Goal: Information Seeking & Learning: Check status

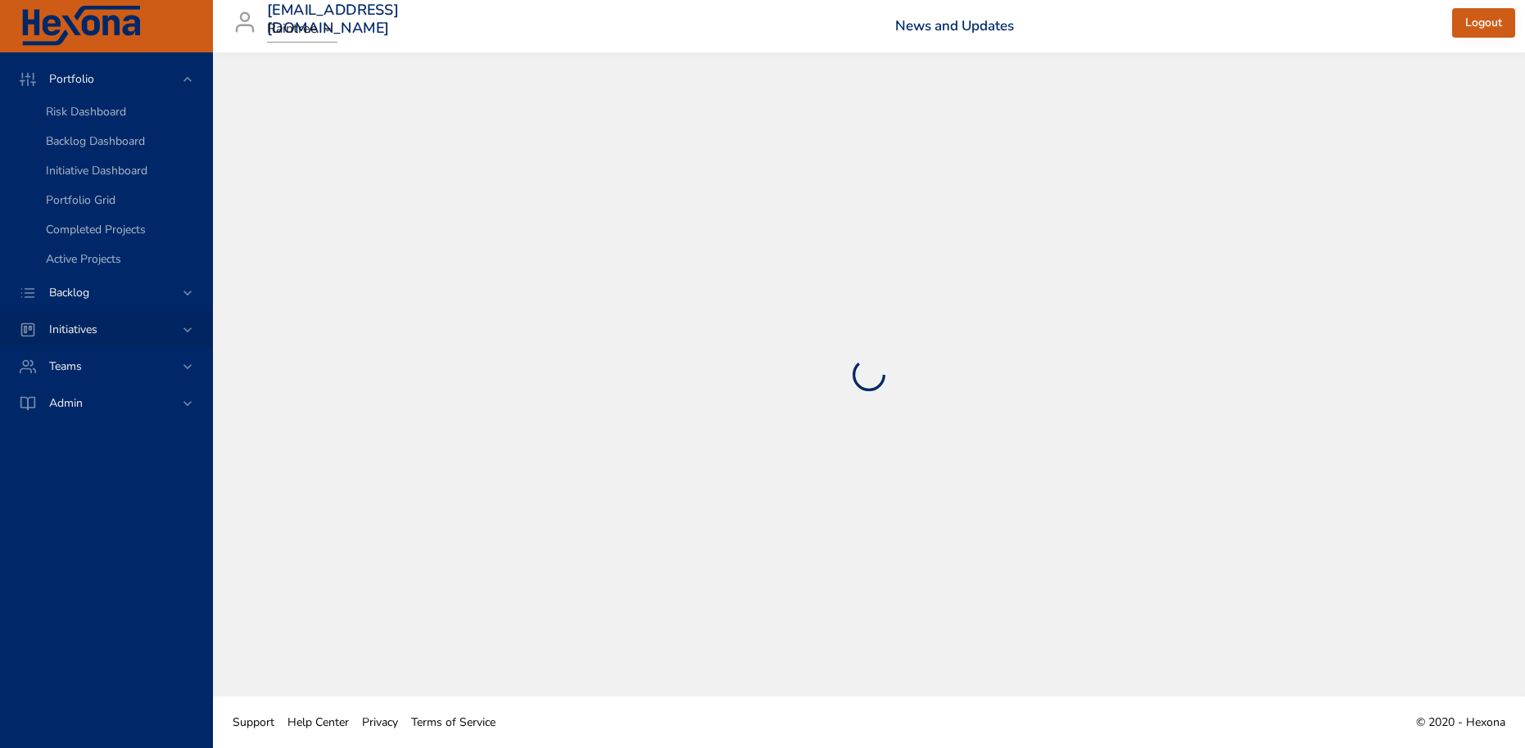
click at [93, 323] on span "Initiatives" at bounding box center [73, 330] width 75 height 16
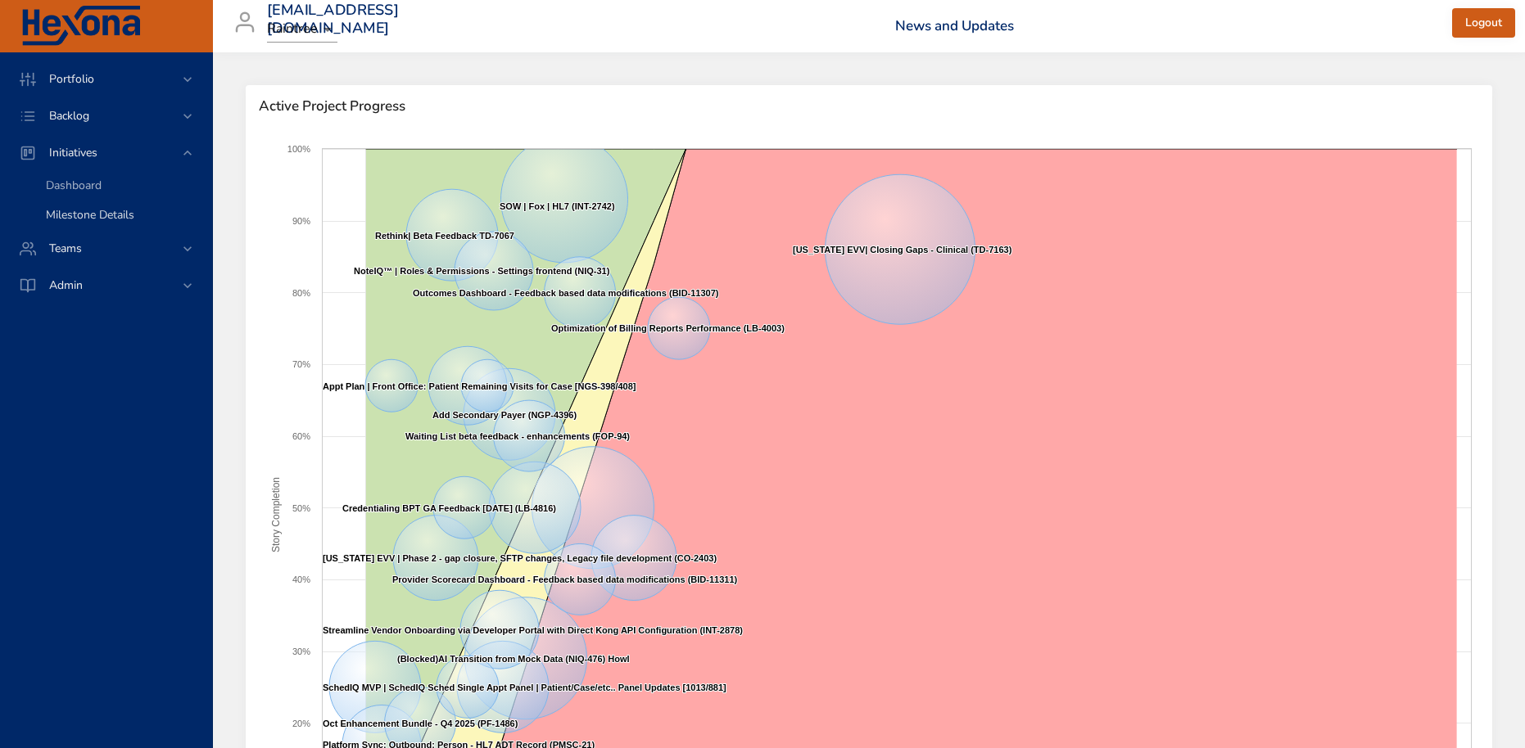
click at [81, 215] on span "Milestone Details" at bounding box center [90, 215] width 88 height 16
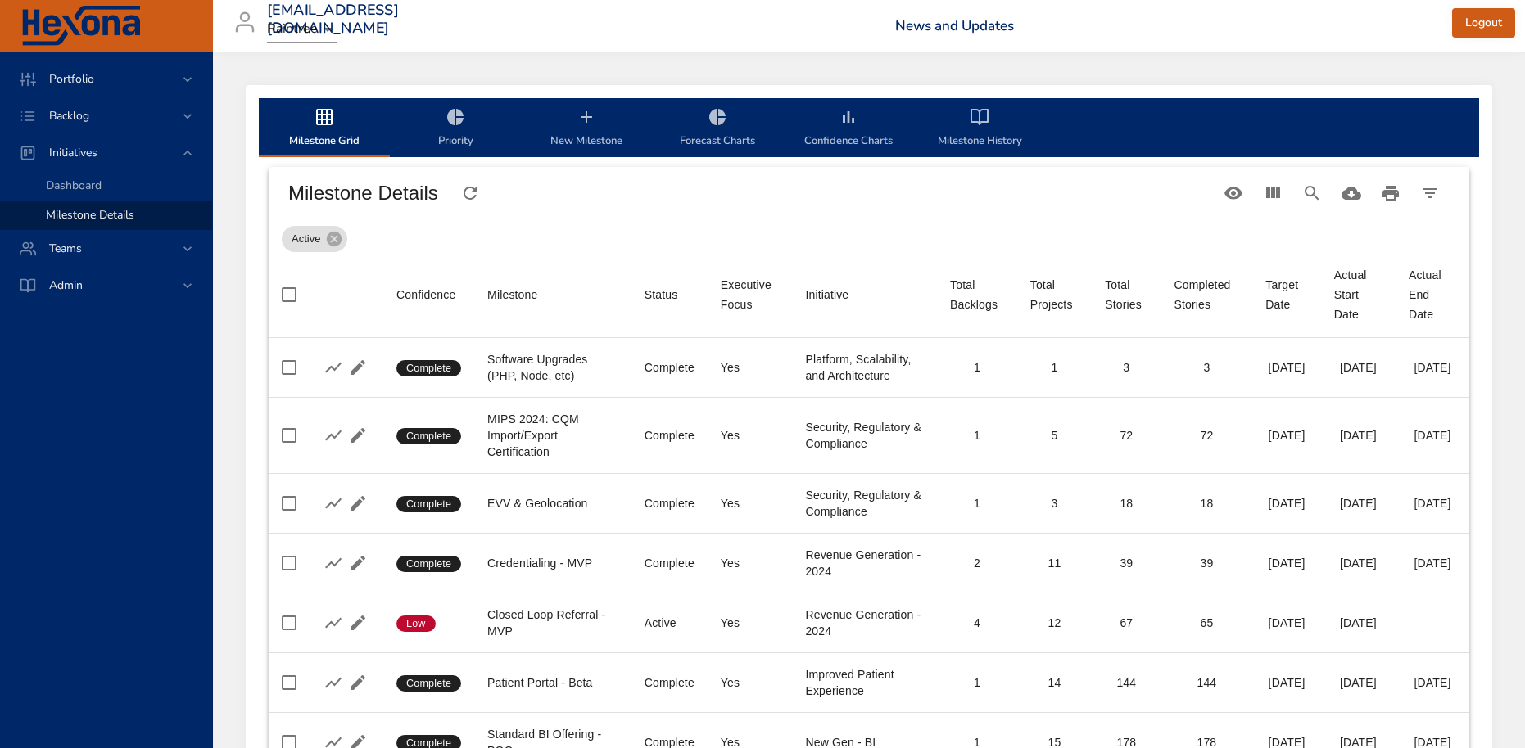
click at [401, 245] on div "Active" at bounding box center [869, 235] width 1174 height 33
drag, startPoint x: 393, startPoint y: 232, endPoint x: 454, endPoint y: 210, distance: 64.2
click at [393, 232] on div "Active" at bounding box center [869, 235] width 1174 height 33
click at [1310, 193] on icon "Search" at bounding box center [1312, 193] width 20 height 20
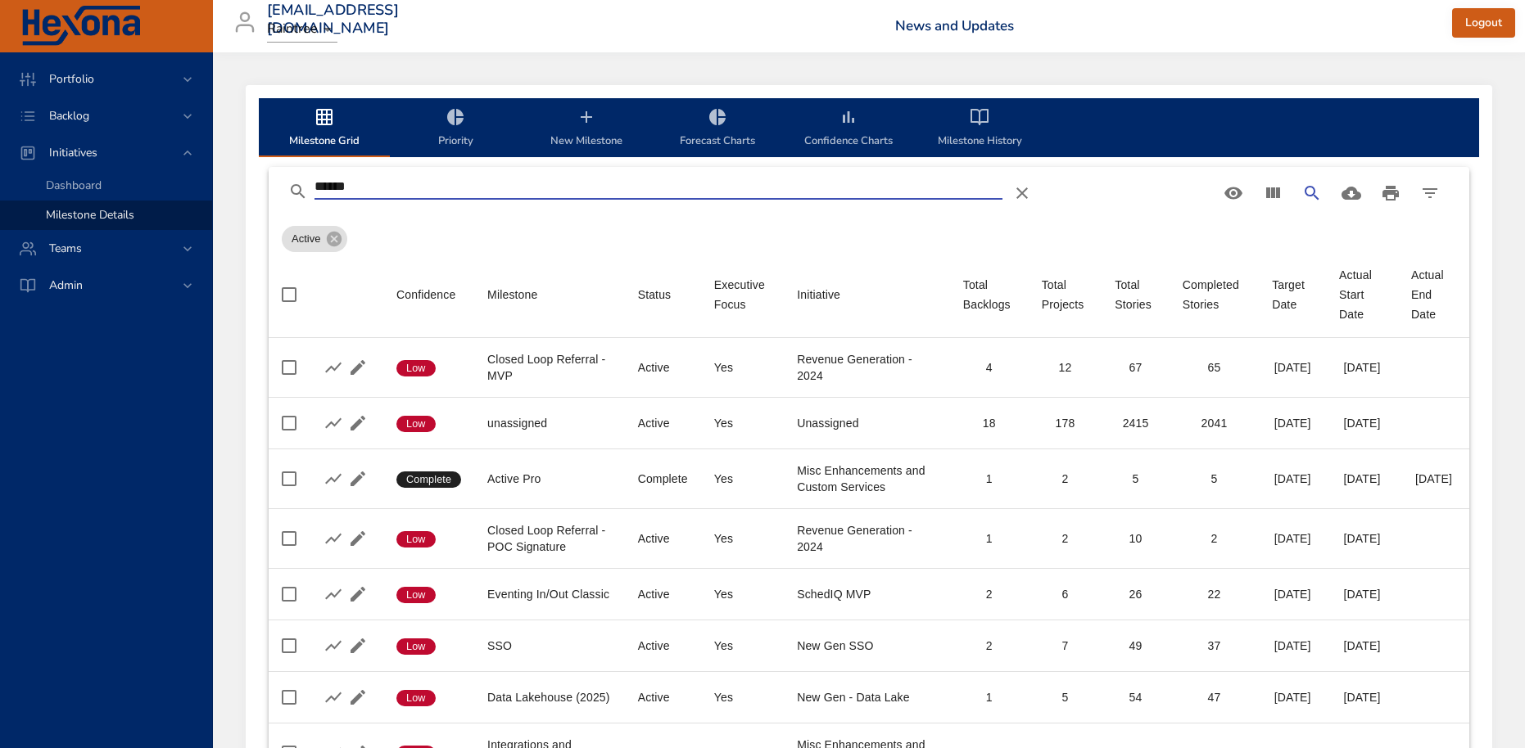
type input "******"
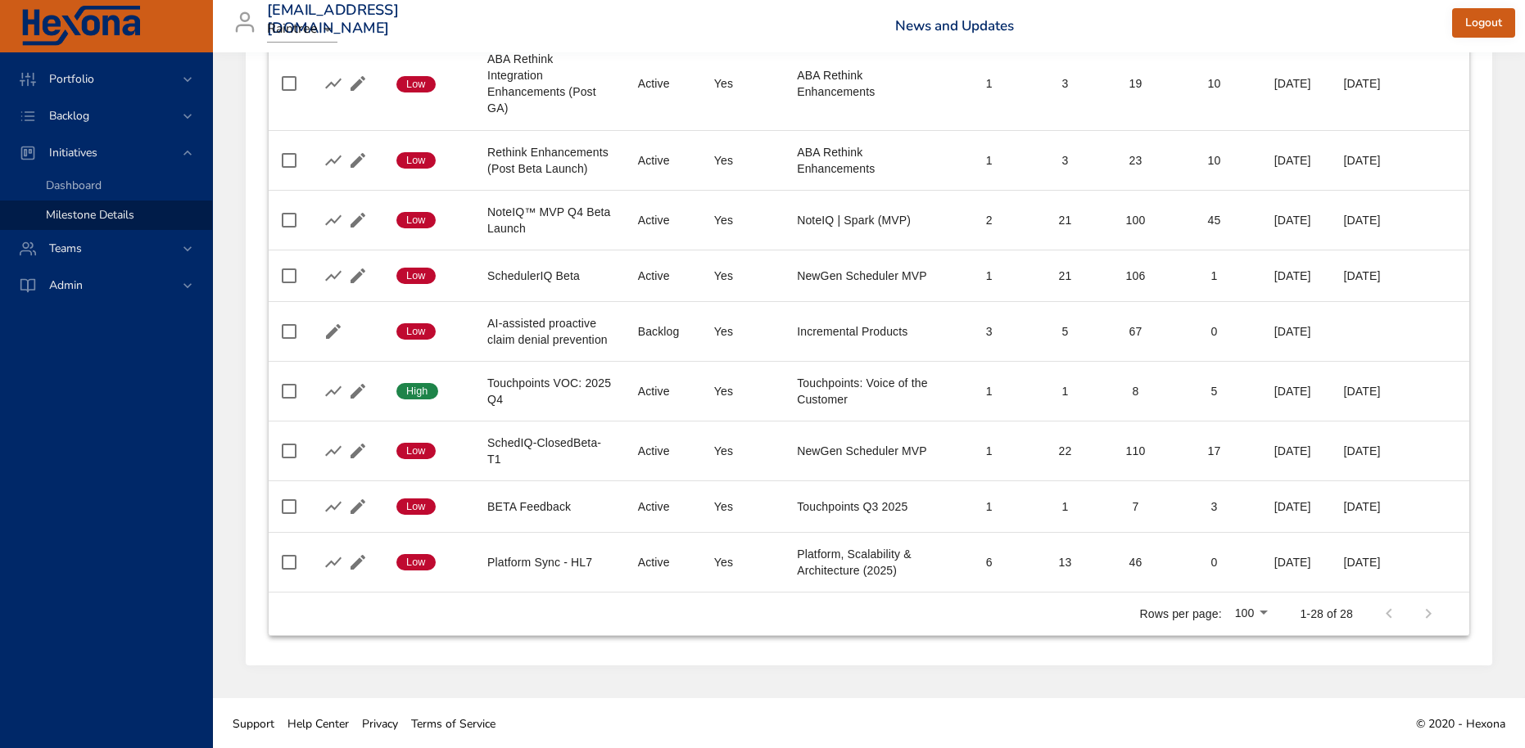
scroll to position [1557, 0]
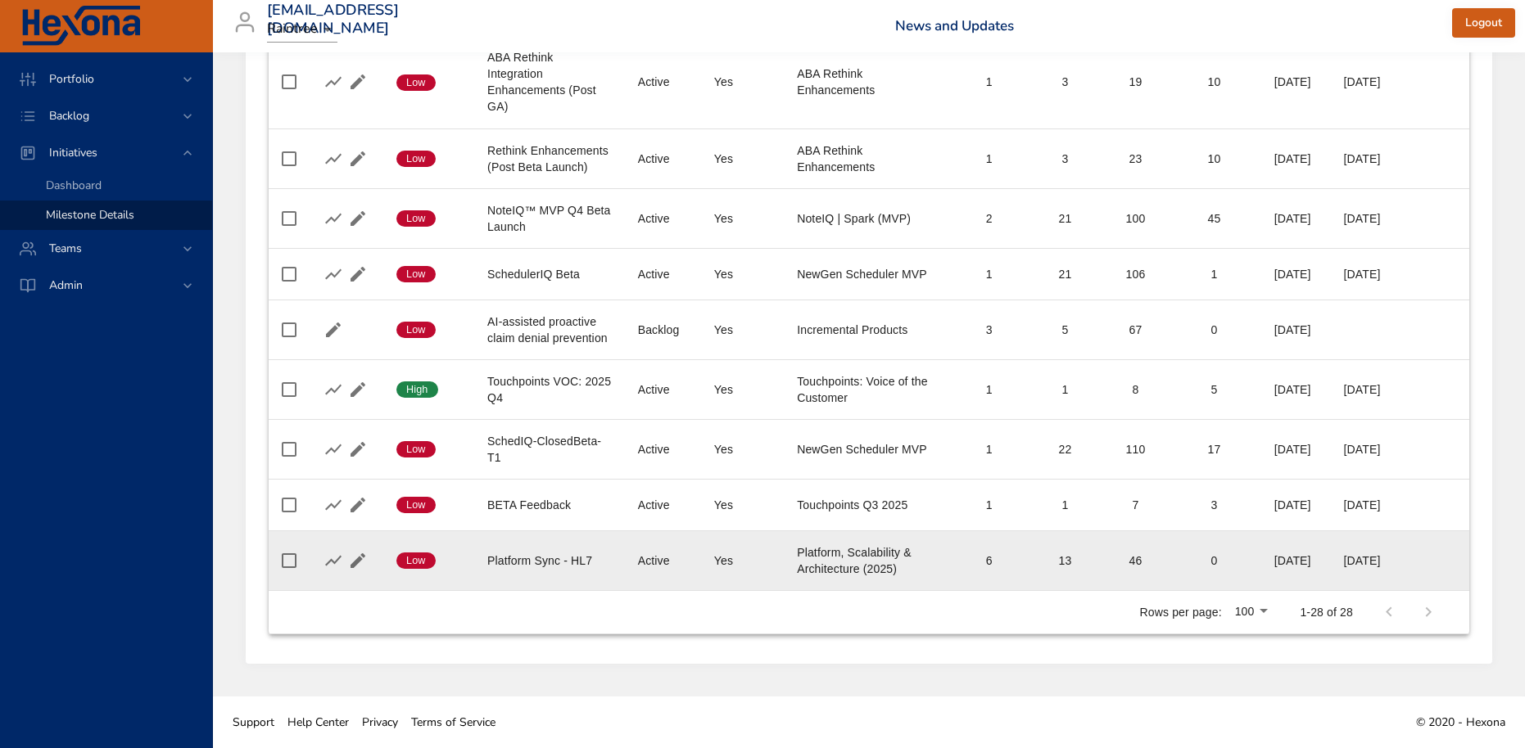
click at [504, 558] on div "Platform Sync - HL7" at bounding box center [549, 561] width 124 height 16
click at [847, 560] on div "Platform, Scalability & Architecture (2025)" at bounding box center [867, 560] width 140 height 33
click at [501, 563] on div "Platform Sync - HL7" at bounding box center [549, 561] width 124 height 16
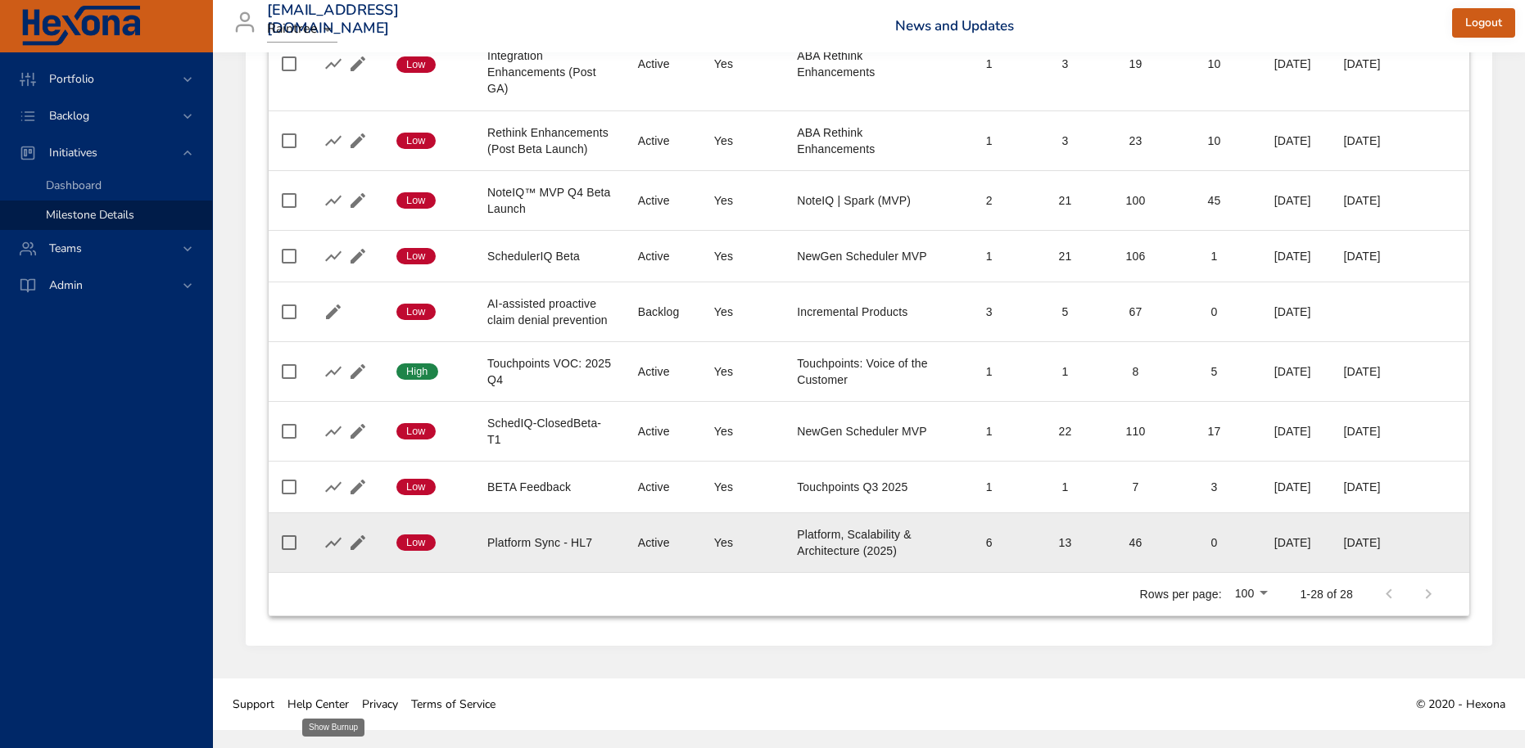
click at [337, 553] on icon "button" at bounding box center [333, 543] width 20 height 20
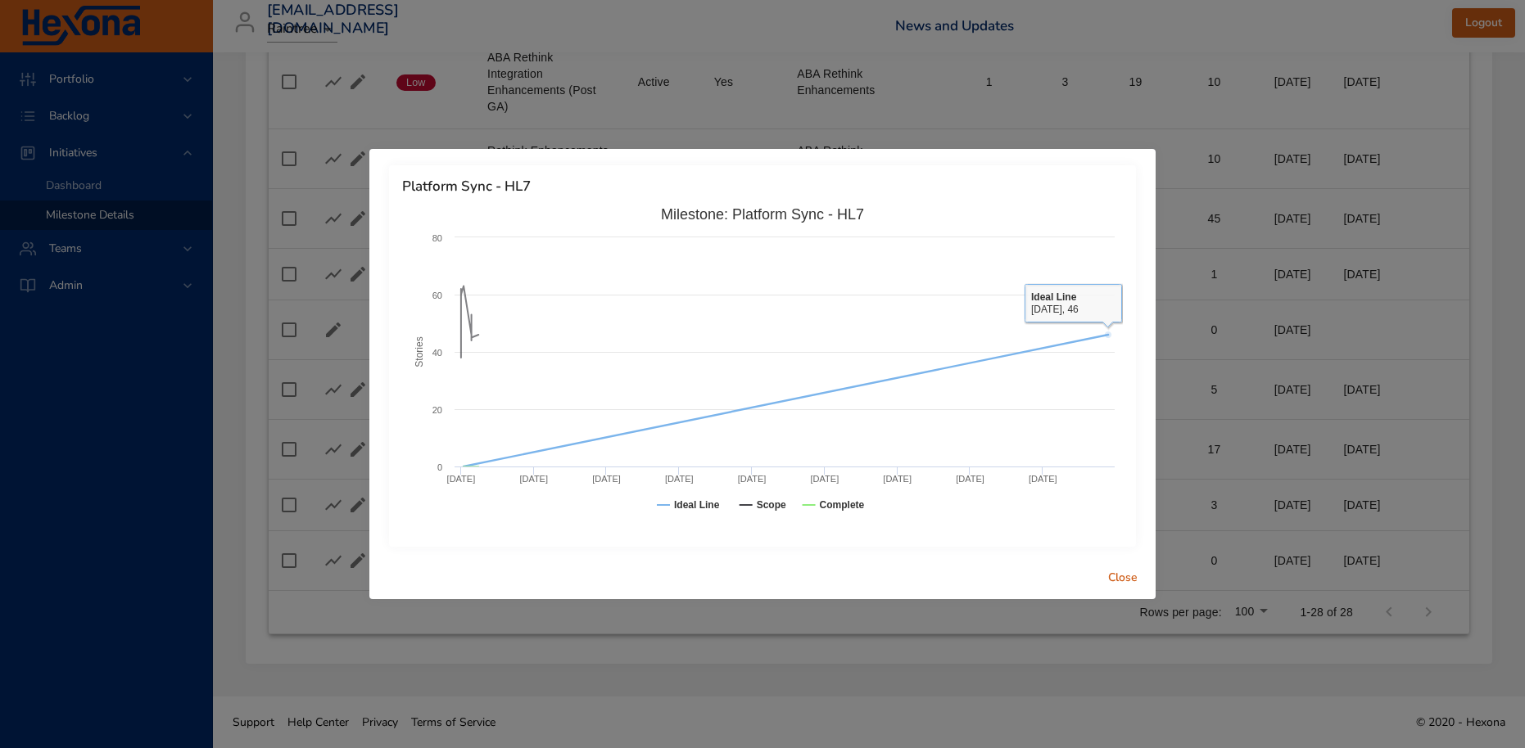
click at [1125, 583] on span "Close" at bounding box center [1122, 578] width 39 height 20
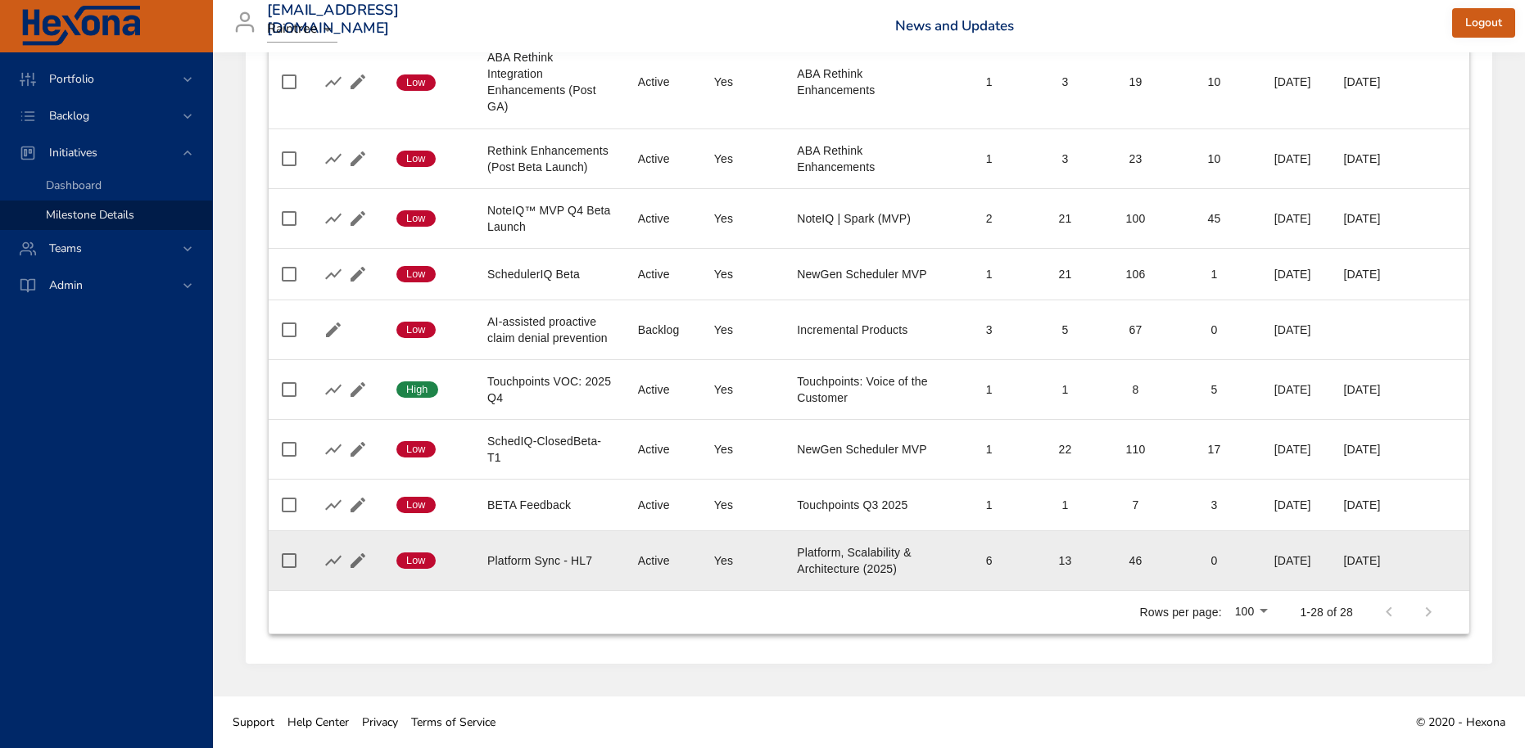
click at [1359, 569] on td "Actual Start Date [DATE]" at bounding box center [1362, 561] width 72 height 60
drag, startPoint x: 1373, startPoint y: 562, endPoint x: 1200, endPoint y: 554, distance: 172.9
click at [1200, 554] on tr "Confidence Low Milestone Platform Sync - HL7 Status Active Executive Focus Yes …" at bounding box center [869, 561] width 1200 height 60
click at [811, 564] on div "Platform, Scalability & Architecture (2025)" at bounding box center [867, 560] width 140 height 33
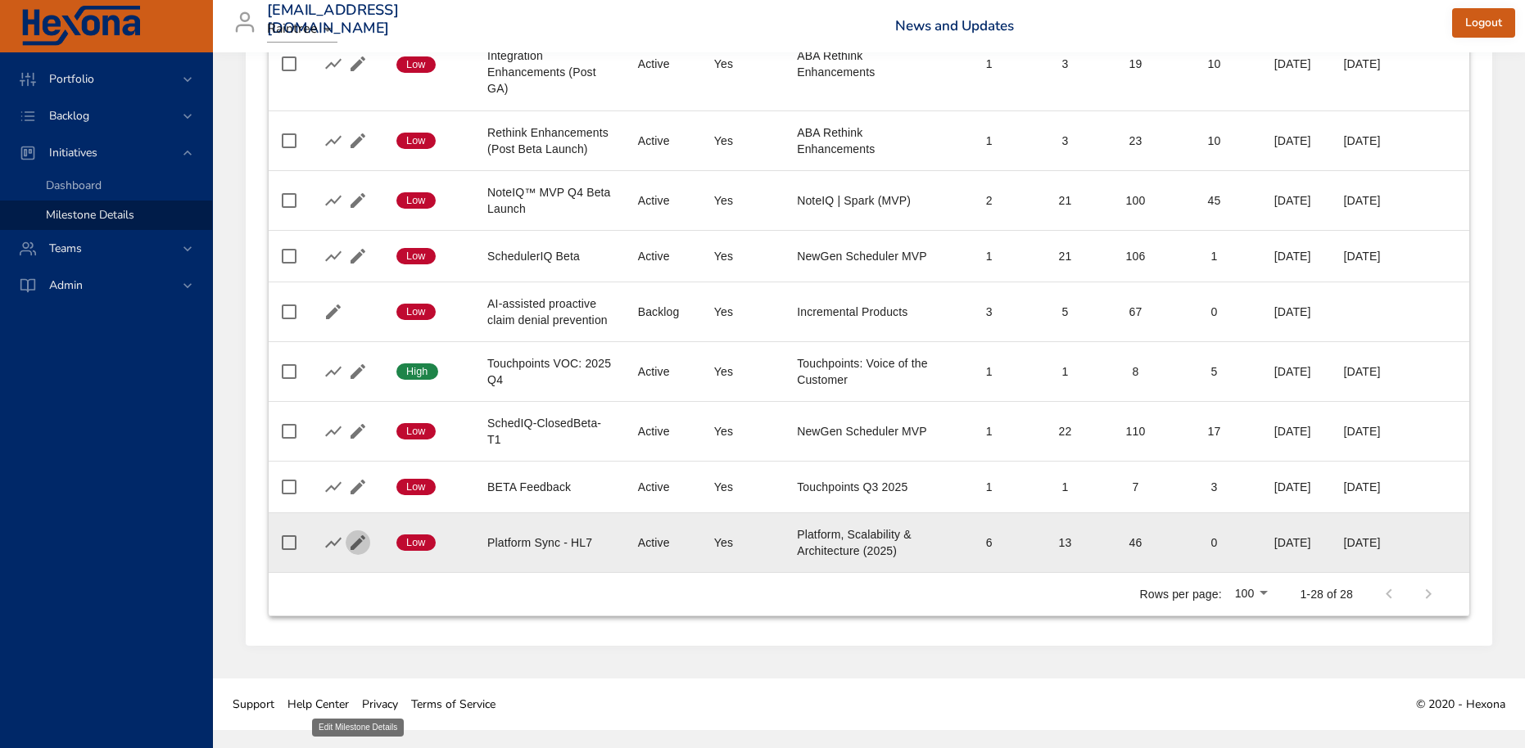
click at [363, 553] on icon "button" at bounding box center [358, 543] width 20 height 20
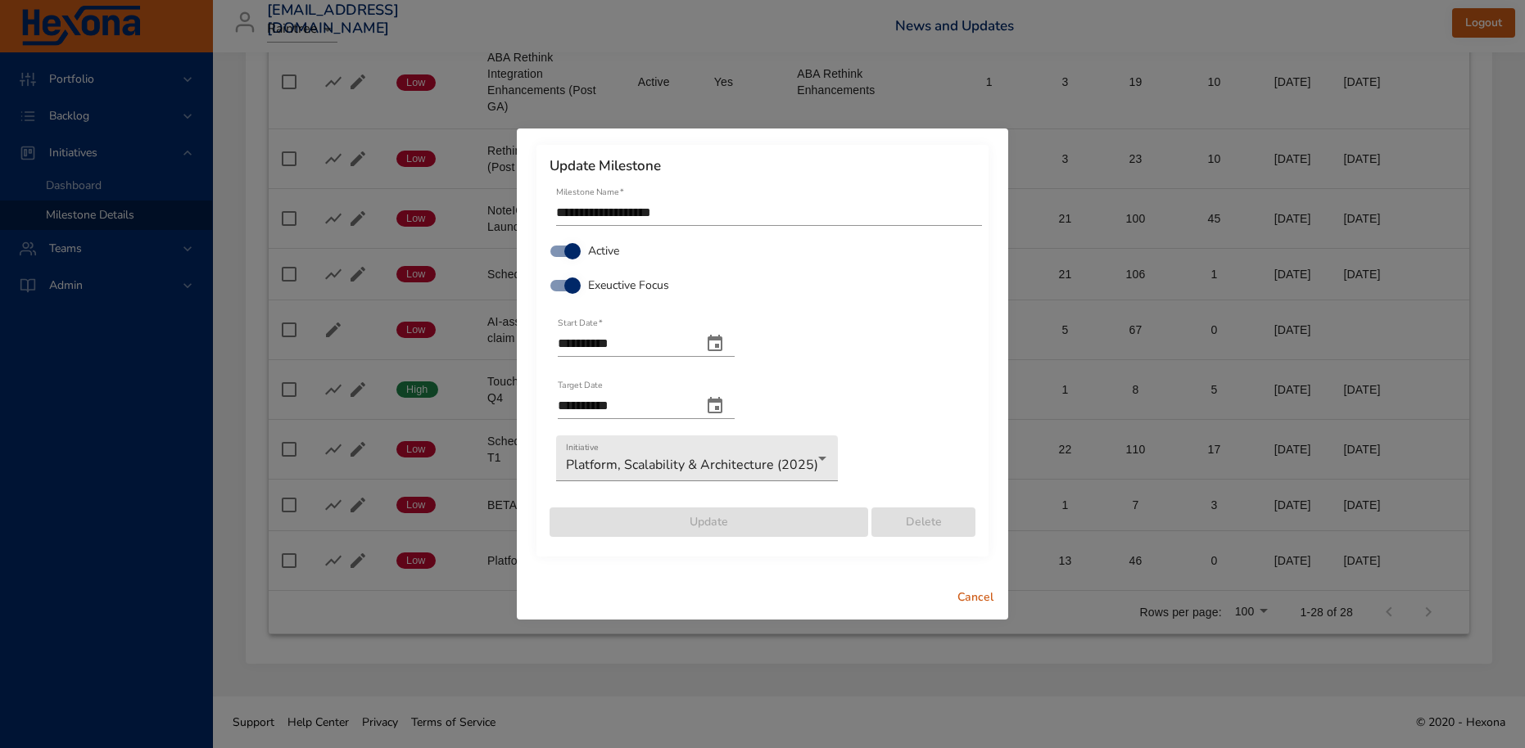
click at [971, 599] on span "Cancel" at bounding box center [975, 598] width 39 height 20
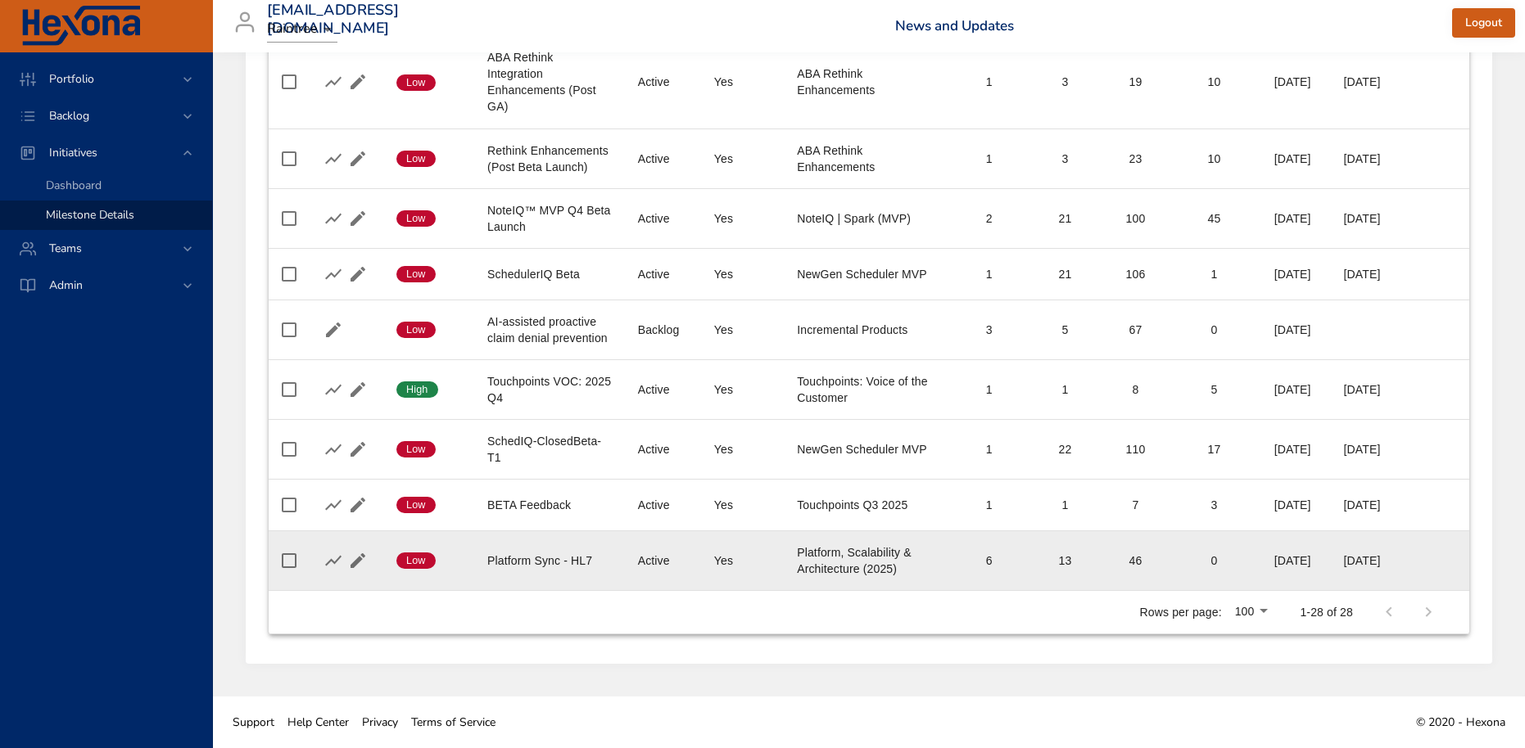
click at [845, 567] on div "Platform, Scalability & Architecture (2025)" at bounding box center [867, 560] width 140 height 33
click at [963, 561] on div "6" at bounding box center [989, 561] width 52 height 16
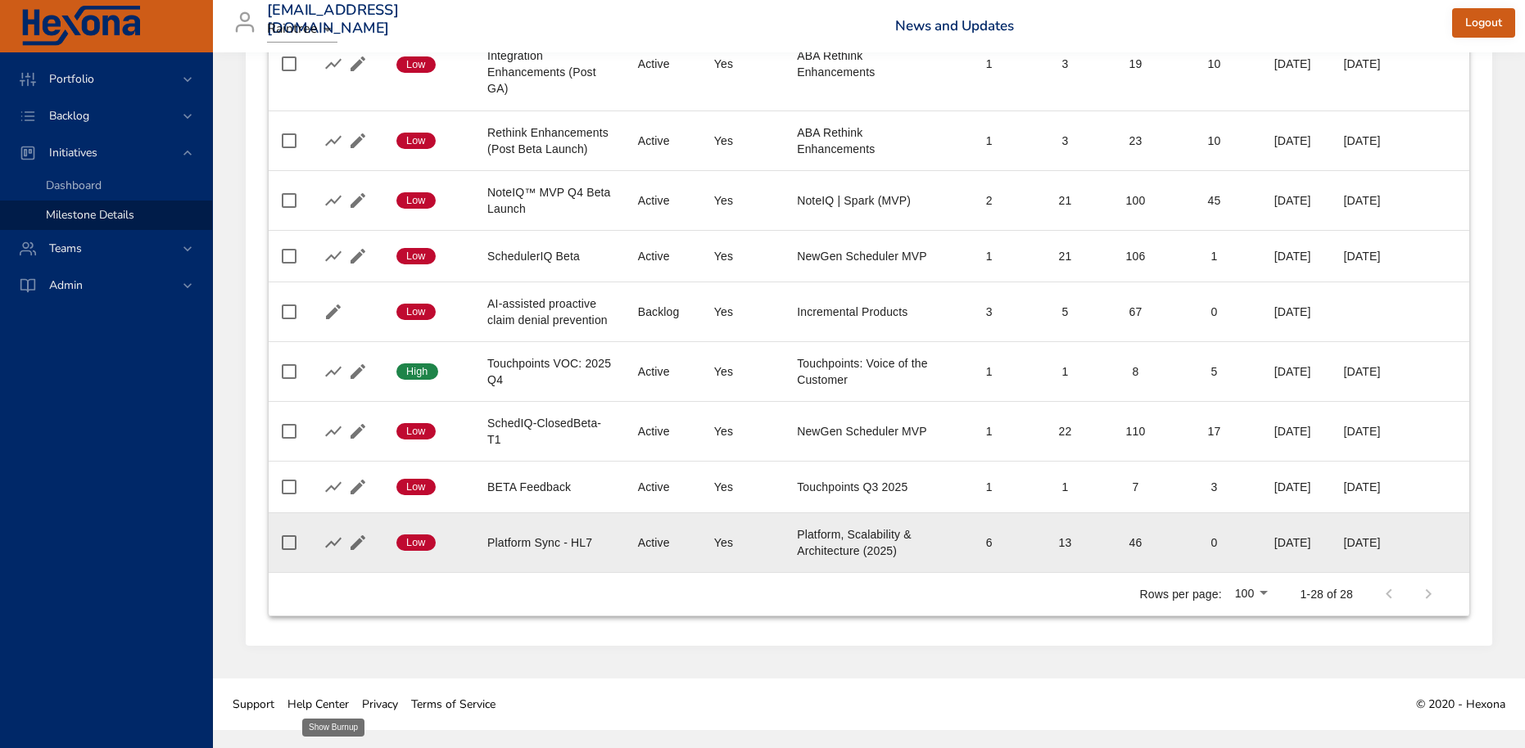
click at [336, 553] on icon "button" at bounding box center [333, 543] width 20 height 20
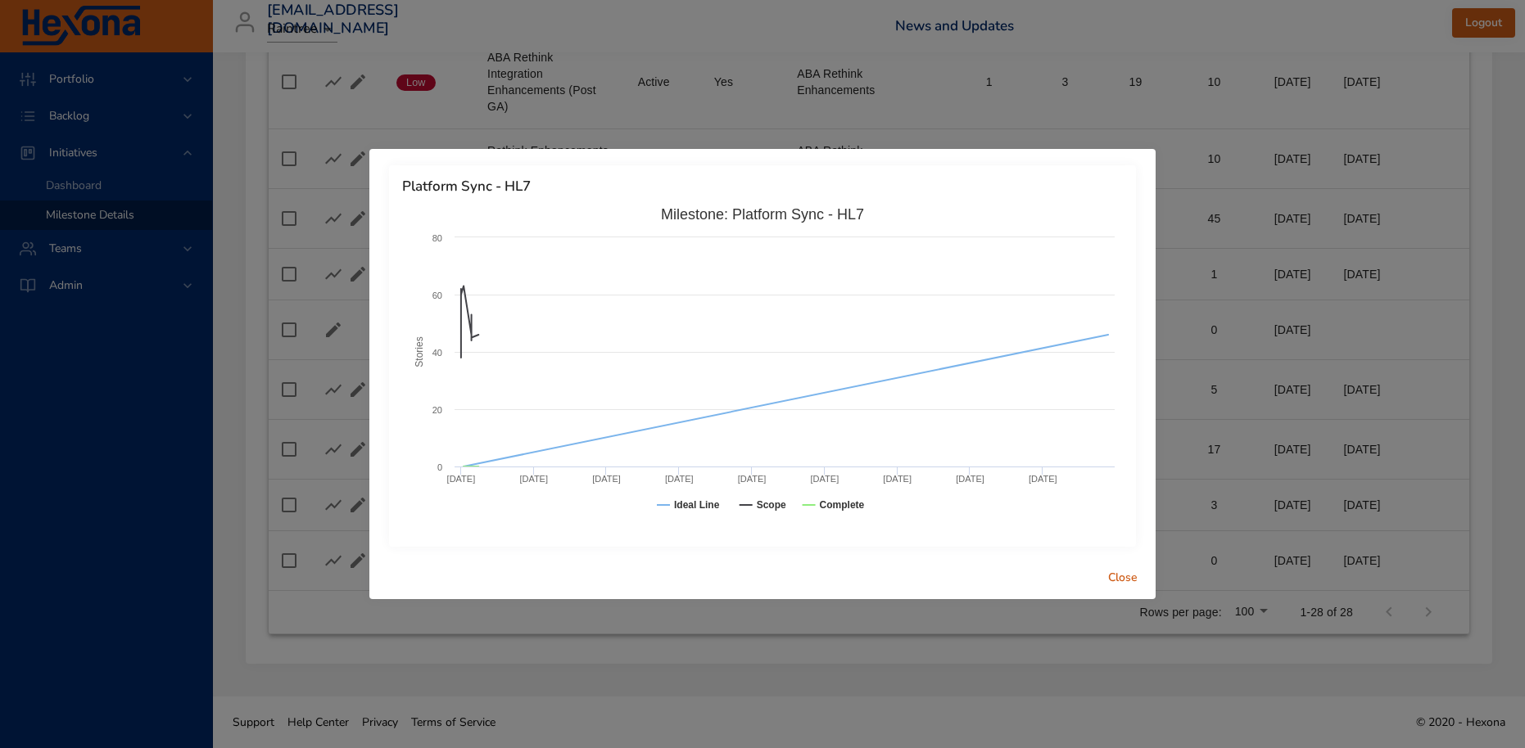
click at [1131, 576] on span "Close" at bounding box center [1122, 578] width 39 height 20
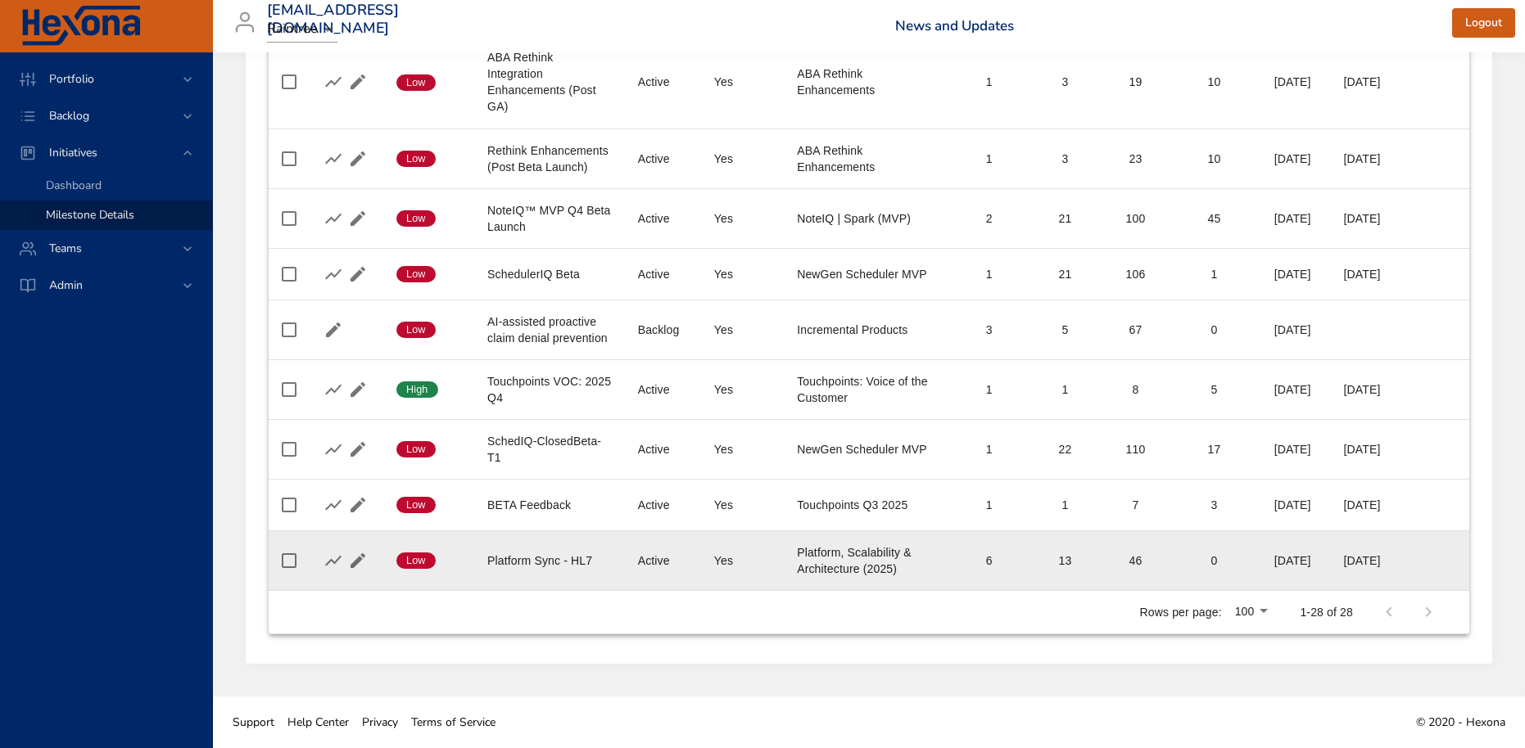
click at [516, 553] on div "Platform Sync - HL7" at bounding box center [549, 561] width 124 height 16
click at [1169, 550] on td "Completed Stories 0" at bounding box center [1213, 561] width 89 height 60
click at [514, 553] on div "Platform Sync - HL7" at bounding box center [549, 561] width 124 height 16
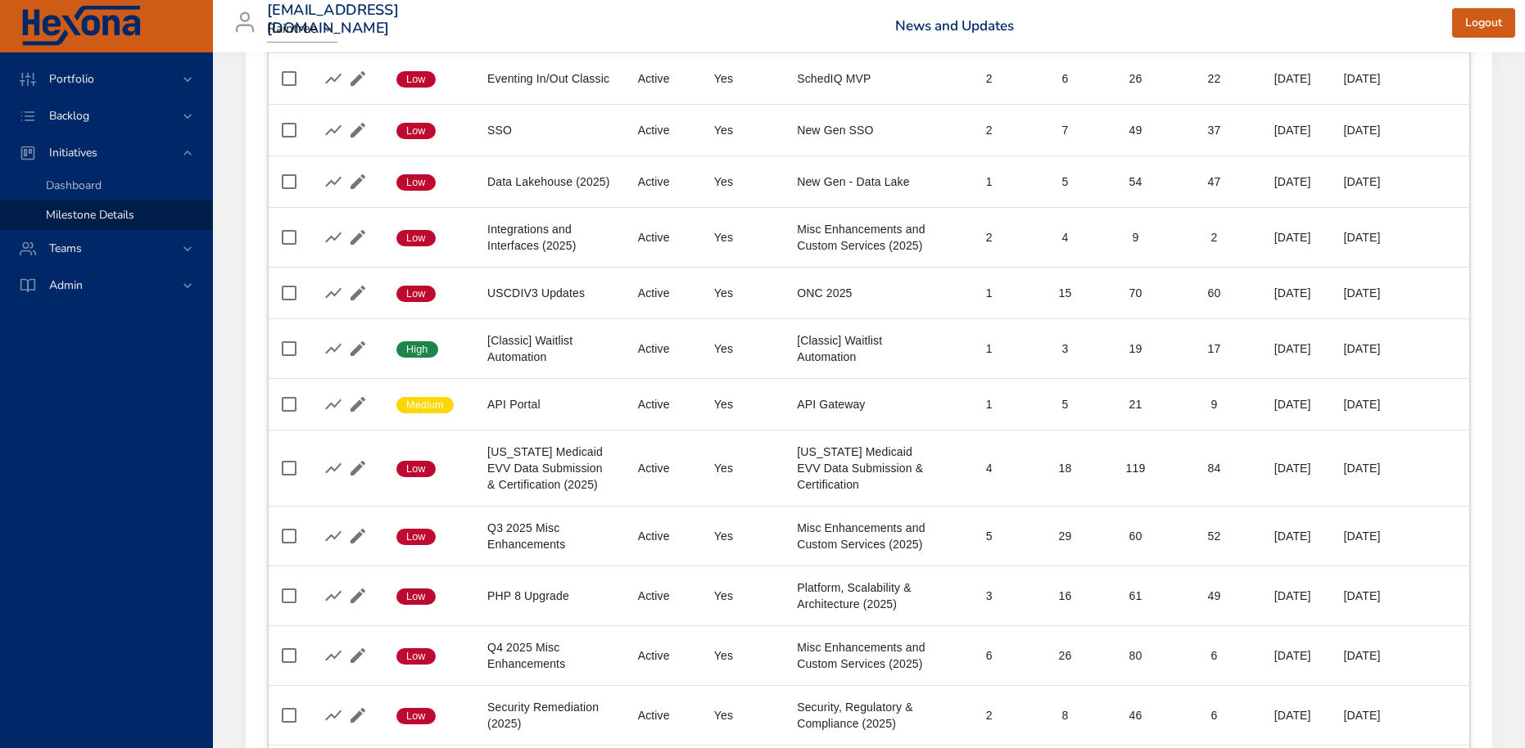
scroll to position [0, 0]
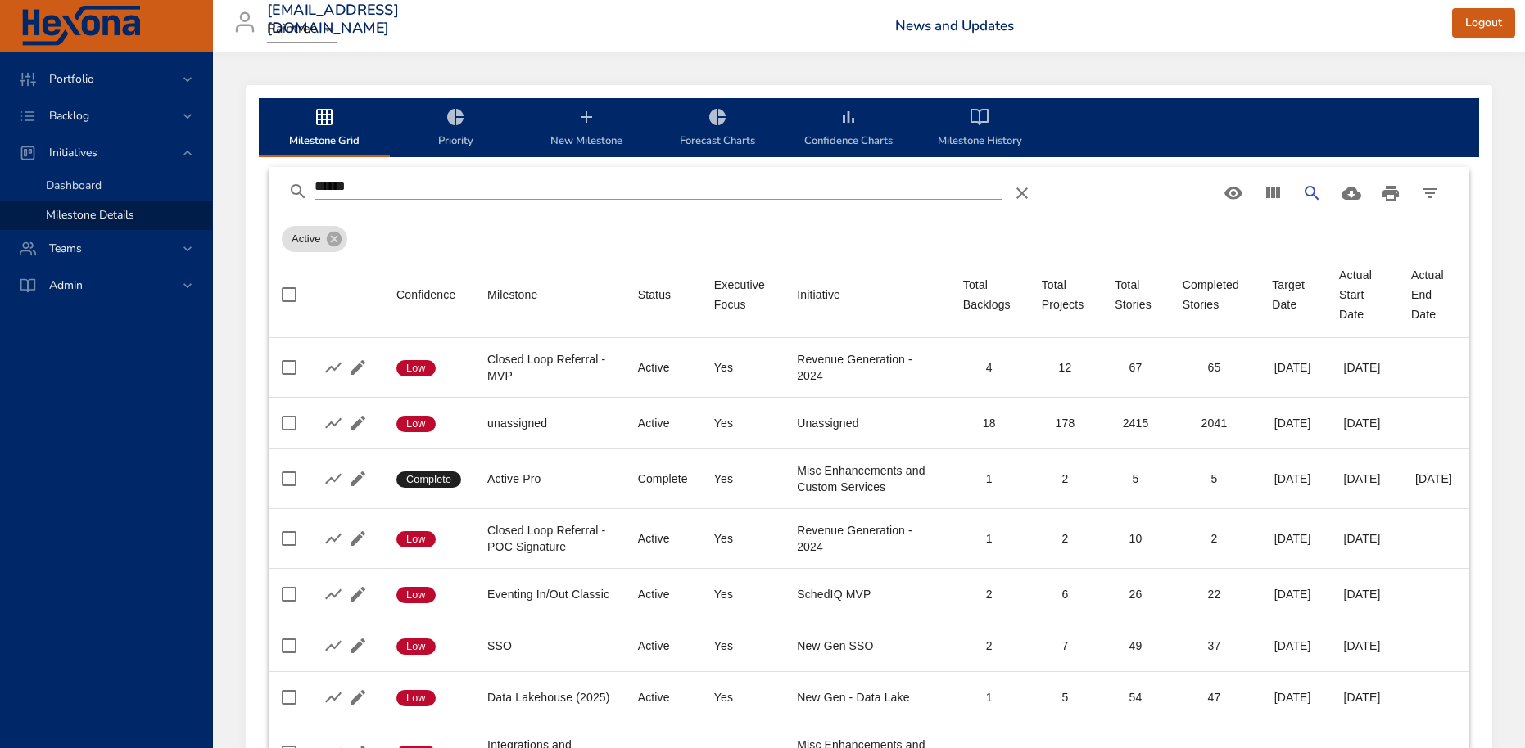
click at [73, 184] on span "Dashboard" at bounding box center [74, 186] width 56 height 16
